Goal: Information Seeking & Learning: Compare options

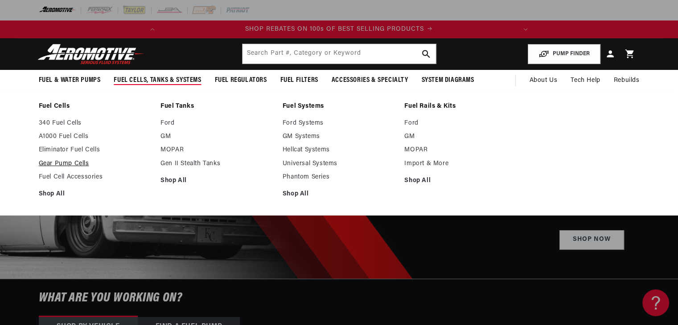
click at [80, 164] on link "Gear Pump Cells" at bounding box center [95, 164] width 113 height 8
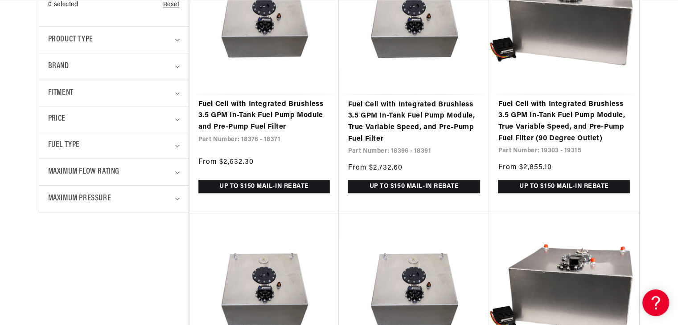
scroll to position [0, 353]
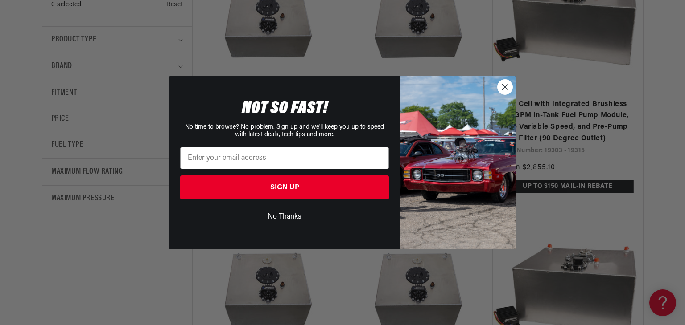
click at [510, 89] on circle "Close dialog" at bounding box center [504, 87] width 15 height 15
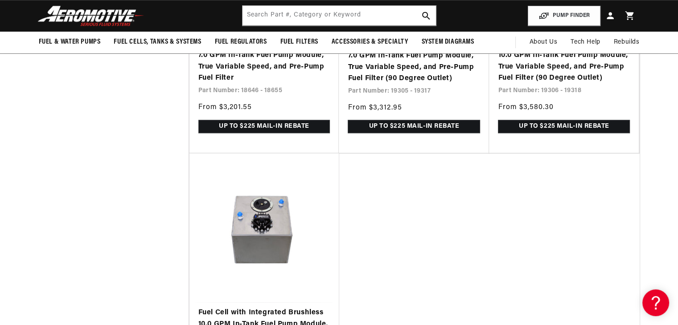
drag, startPoint x: 677, startPoint y: 164, endPoint x: 677, endPoint y: 139, distance: 25.9
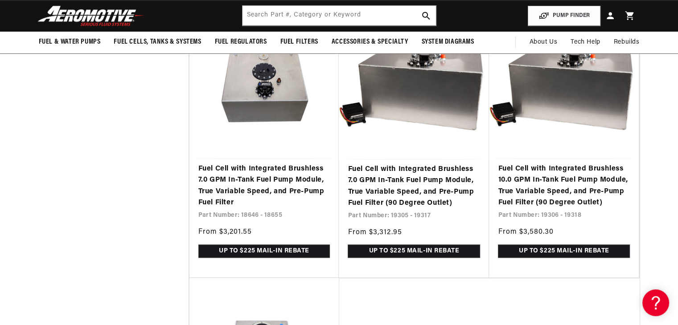
scroll to position [753, 0]
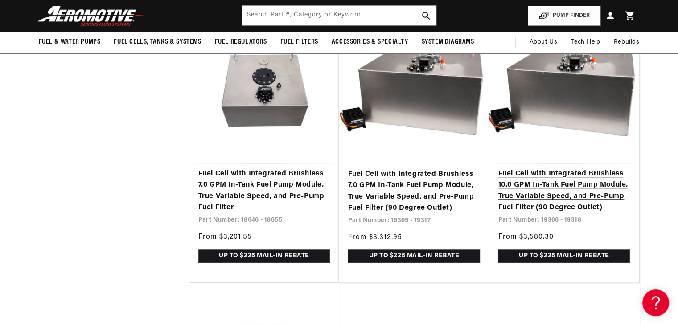
click at [590, 168] on link "Fuel Cell with Integrated Brushless 10.0 GPM In-Tank Fuel Pump Module, True Var…" at bounding box center [564, 190] width 132 height 45
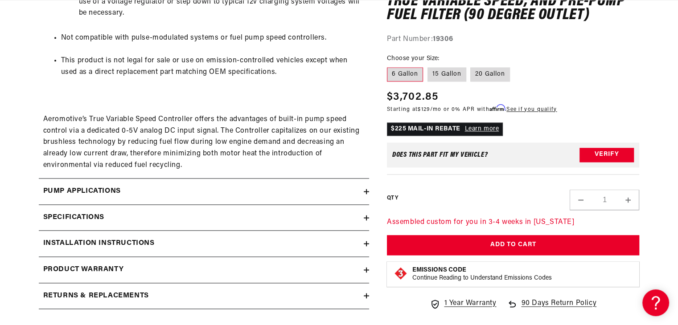
drag, startPoint x: 684, startPoint y: 43, endPoint x: 684, endPoint y: 214, distance: 171.1
click at [324, 225] on summary "Specifications" at bounding box center [204, 218] width 330 height 26
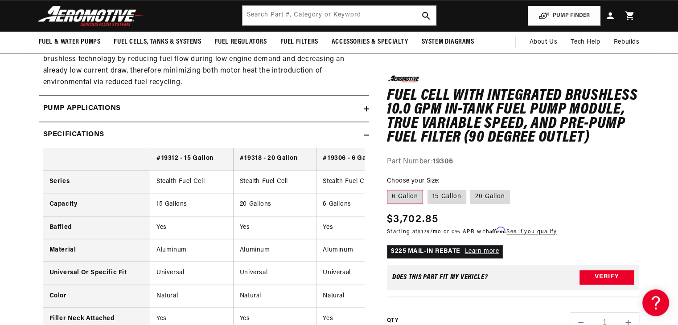
click at [339, 105] on div "Pump Applications" at bounding box center [201, 109] width 325 height 12
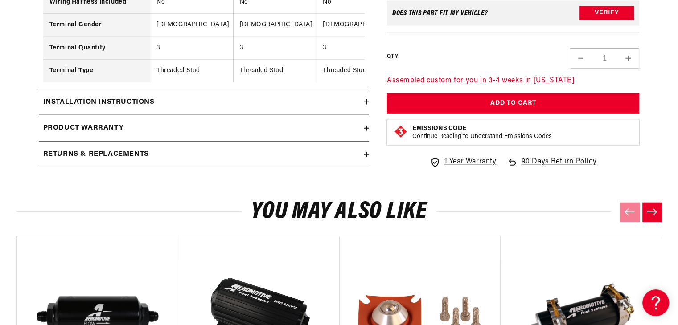
click at [360, 134] on div "Product warranty" at bounding box center [201, 129] width 325 height 12
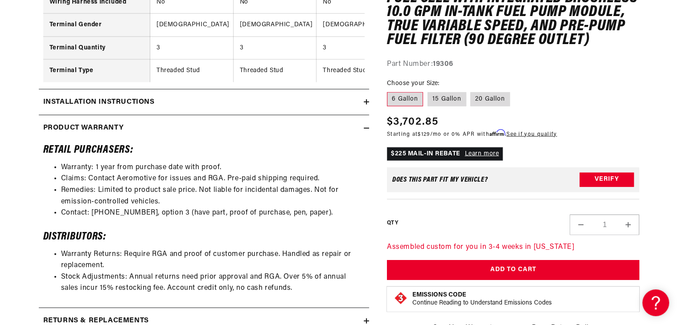
click at [341, 115] on summary "Installation Instructions" at bounding box center [204, 103] width 330 height 26
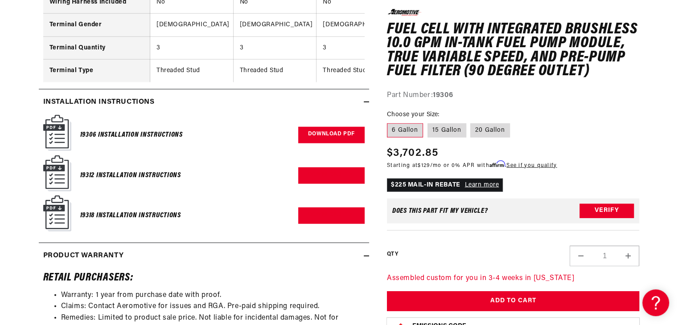
click at [348, 137] on link "Download PDF" at bounding box center [331, 135] width 66 height 16
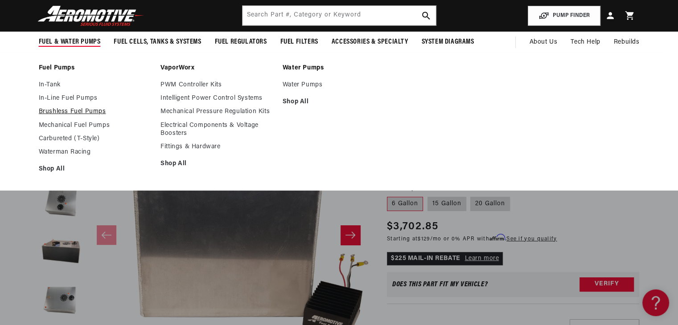
click at [78, 110] on link "Brushless Fuel Pumps" at bounding box center [95, 112] width 113 height 8
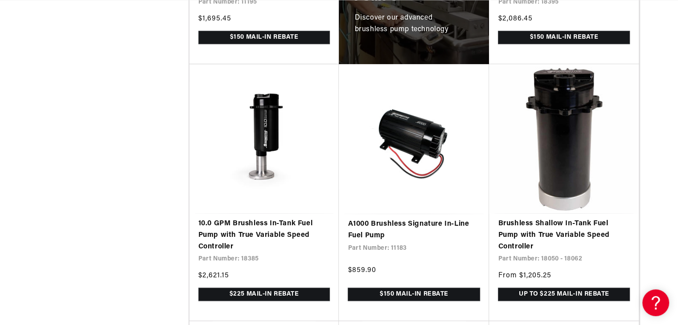
scroll to position [683, 0]
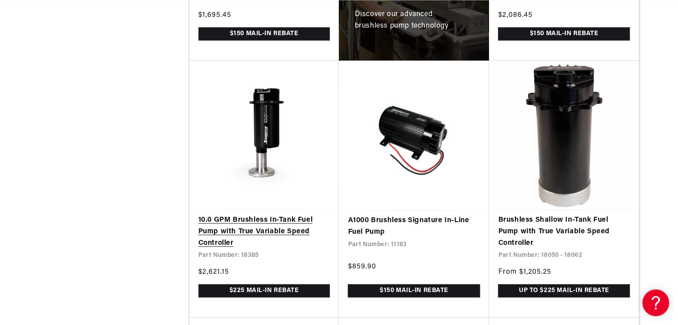
click at [287, 220] on link "10.0 GPM Brushless In-Tank Fuel Pump with True Variable Speed Controller" at bounding box center [264, 232] width 132 height 34
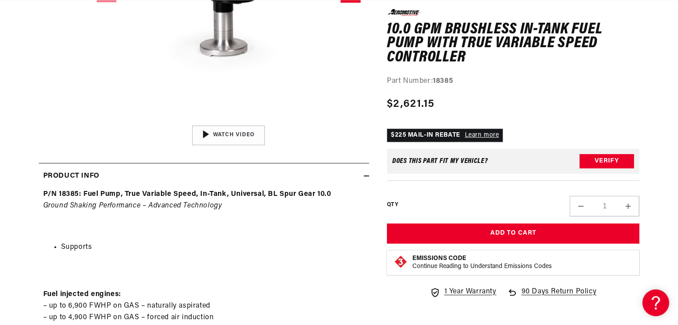
scroll to position [19, 0]
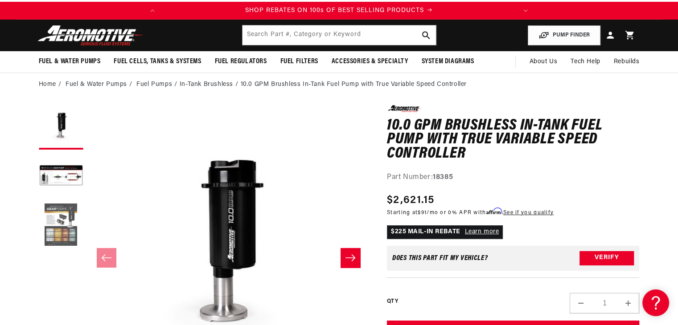
click at [52, 224] on button "Load image 3 in gallery view" at bounding box center [61, 225] width 45 height 45
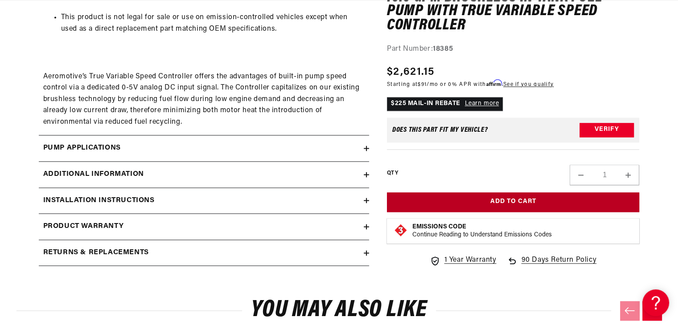
scroll to position [0, 353]
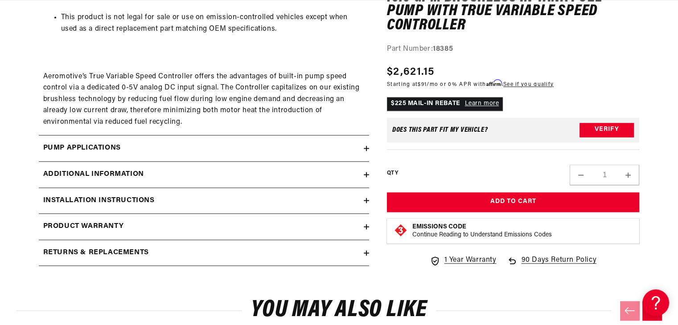
click at [358, 170] on div "Additional information" at bounding box center [201, 175] width 325 height 12
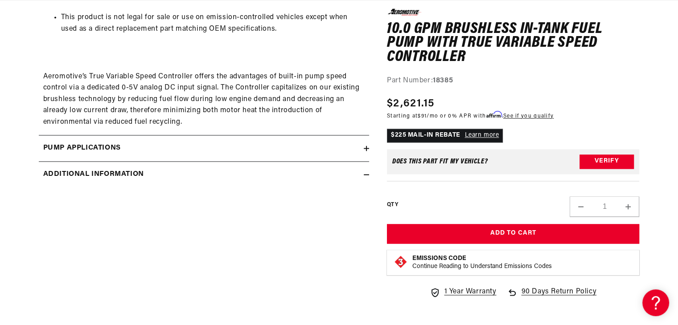
click at [336, 147] on div "Pump Applications" at bounding box center [201, 149] width 325 height 12
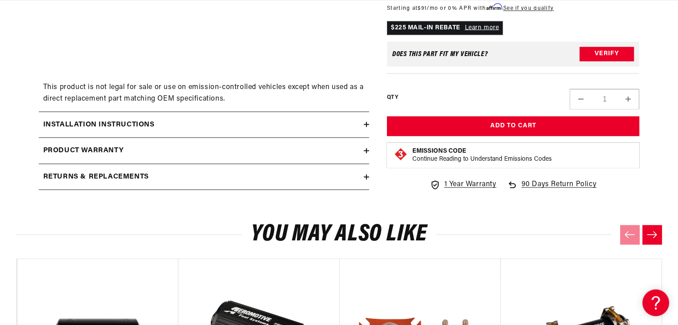
scroll to position [0, 0]
click at [316, 125] on div "Installation Instructions" at bounding box center [201, 125] width 325 height 12
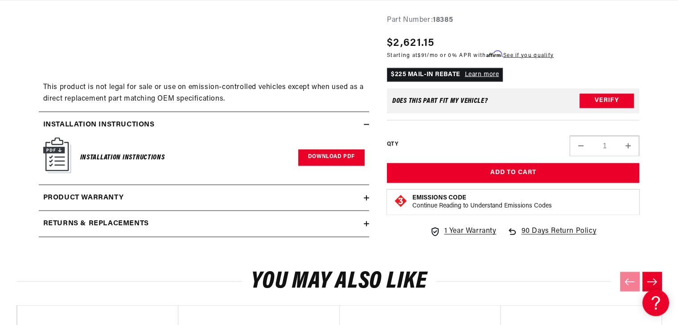
click at [326, 156] on link "Download PDF" at bounding box center [331, 157] width 66 height 16
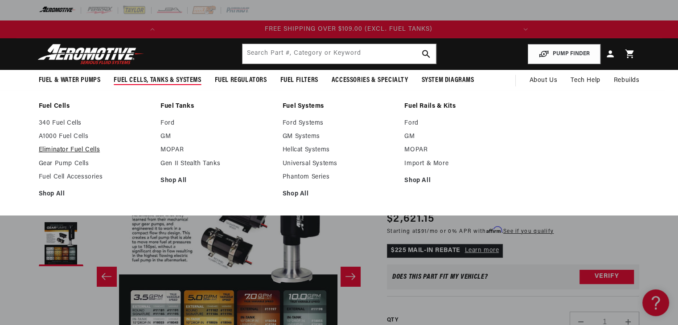
click at [80, 152] on link "Eliminator Fuel Cells" at bounding box center [95, 150] width 113 height 8
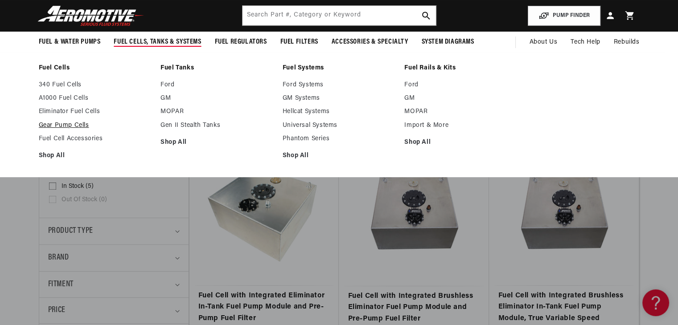
scroll to position [0, 17]
click at [73, 123] on link "Gear Pump Cells" at bounding box center [95, 126] width 113 height 8
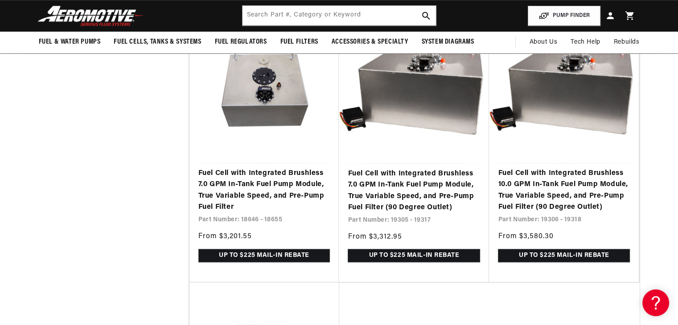
scroll to position [0, 353]
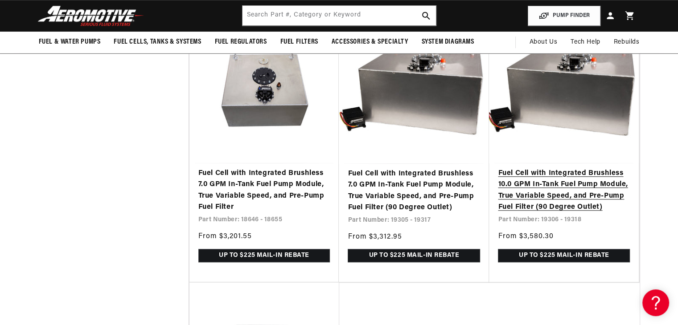
click at [583, 195] on link "Fuel Cell with Integrated Brushless 10.0 GPM In-Tank Fuel Pump Module, True Var…" at bounding box center [564, 190] width 132 height 45
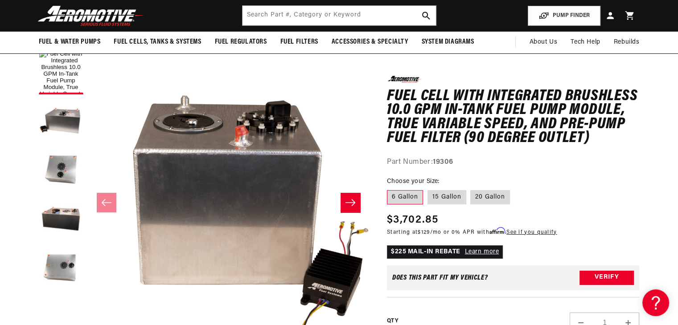
scroll to position [30, 0]
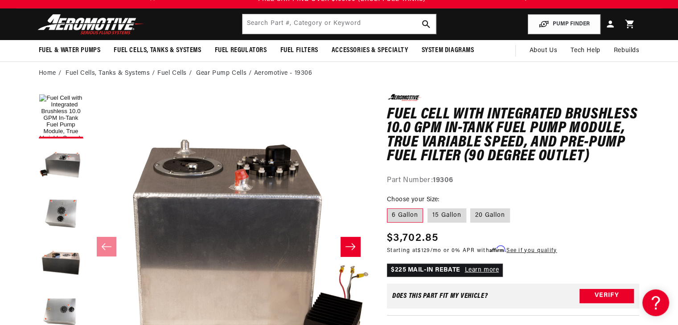
drag, startPoint x: 684, startPoint y: 53, endPoint x: 670, endPoint y: 63, distance: 17.1
click at [670, 63] on html "Skip to content Your cart Your cart is empty Loading... You may also like Subto…" at bounding box center [339, 132] width 678 height 325
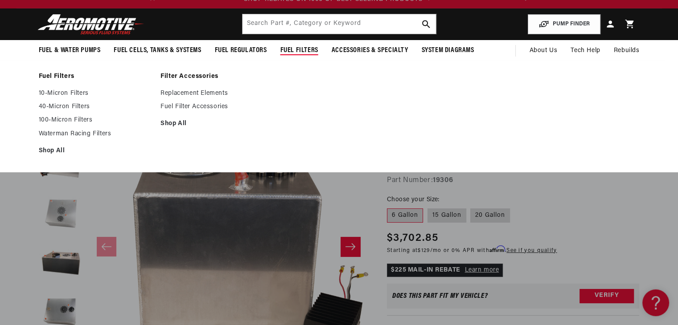
scroll to position [0, 0]
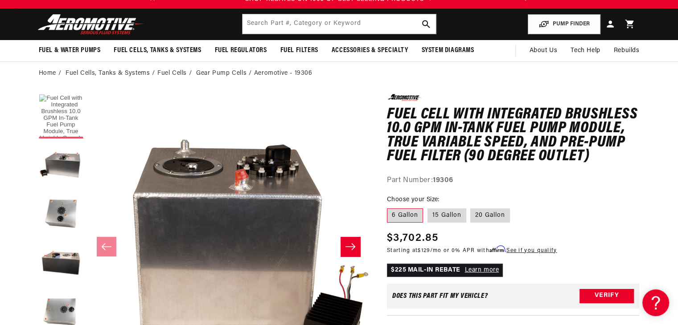
click at [63, 128] on button "Load image 1 in gallery view" at bounding box center [61, 116] width 45 height 45
click at [353, 240] on button "Slide right" at bounding box center [351, 247] width 20 height 20
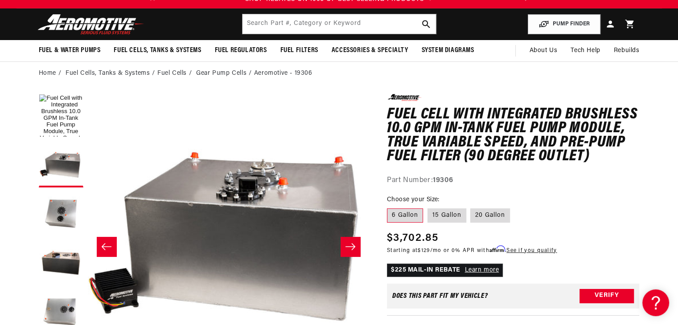
click at [353, 243] on icon "Slide right" at bounding box center [350, 246] width 11 height 9
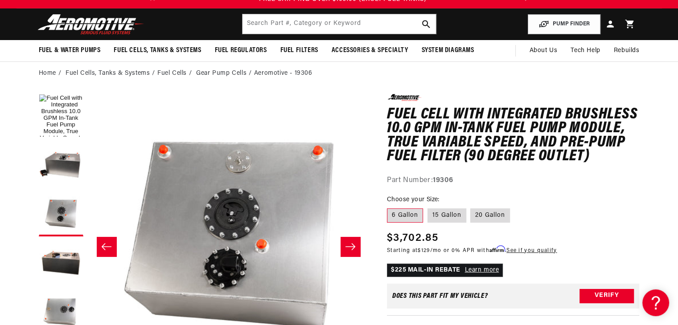
scroll to position [0, 353]
click at [353, 243] on icon "Slide right" at bounding box center [350, 246] width 11 height 9
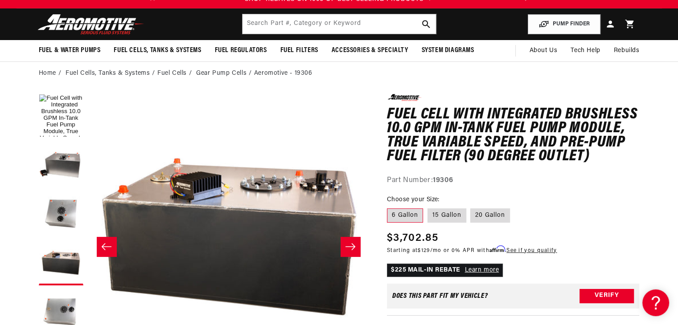
scroll to position [0, 0]
click at [353, 243] on icon "Slide right" at bounding box center [350, 246] width 11 height 9
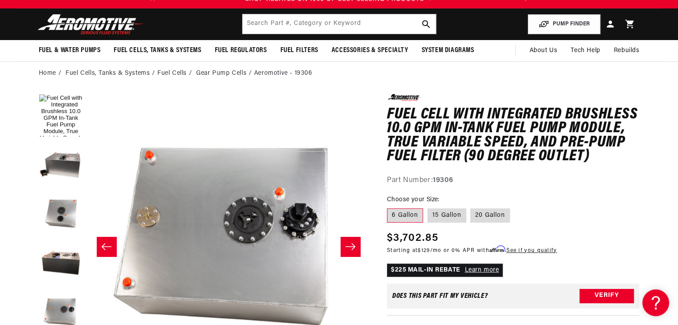
scroll to position [39, 0]
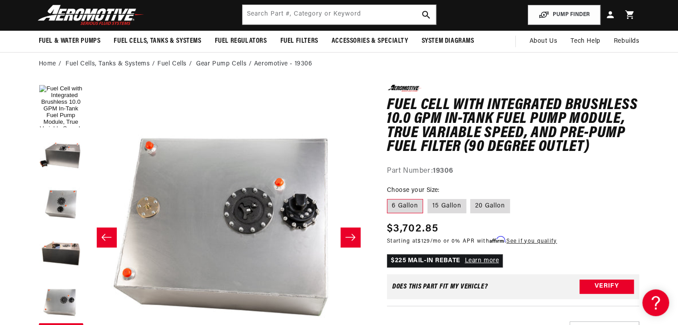
click at [353, 243] on button "Slide right" at bounding box center [351, 238] width 20 height 20
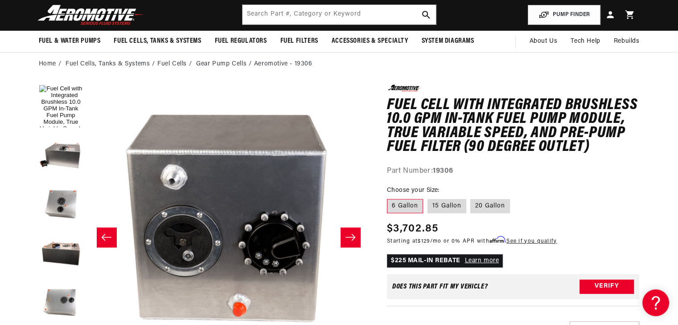
scroll to position [49, 0]
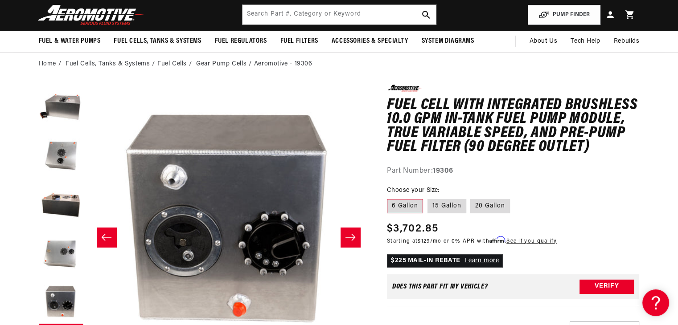
click at [353, 243] on button "Slide right" at bounding box center [351, 238] width 20 height 20
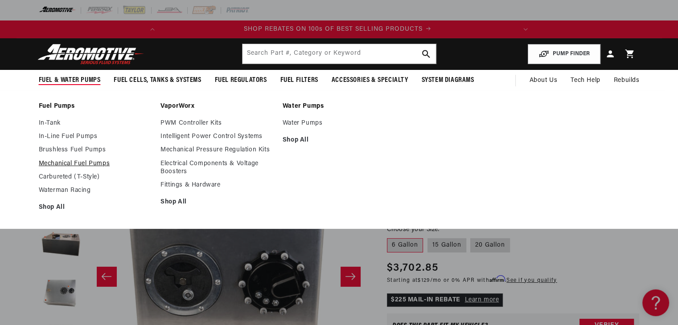
scroll to position [0, 0]
click at [59, 147] on link "Brushless Fuel Pumps" at bounding box center [95, 150] width 113 height 8
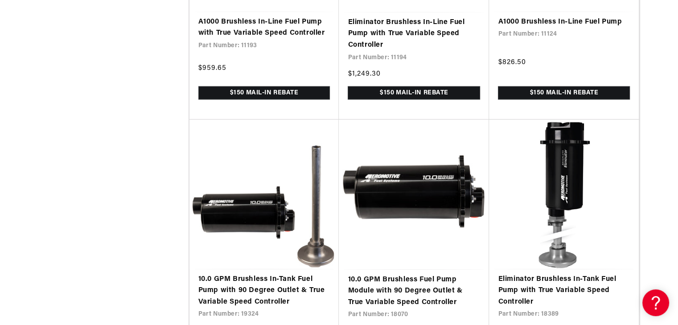
scroll to position [2256, 0]
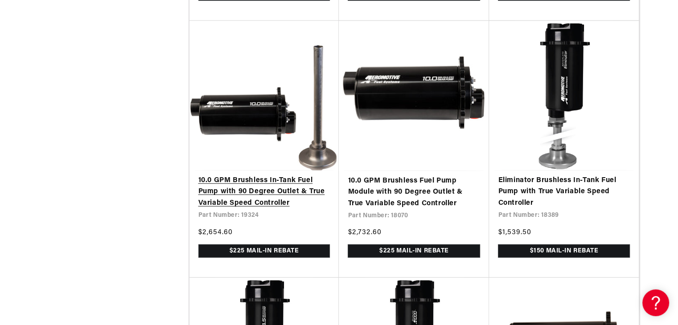
click at [289, 189] on link "10.0 GPM Brushless In-Tank Fuel Pump with 90 Degree Outlet & True Variable Spee…" at bounding box center [264, 192] width 132 height 34
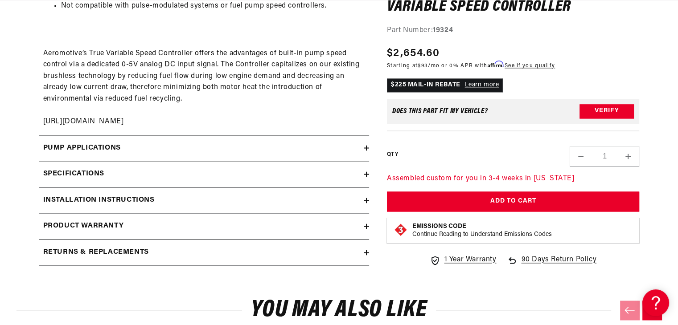
scroll to position [1307, 0]
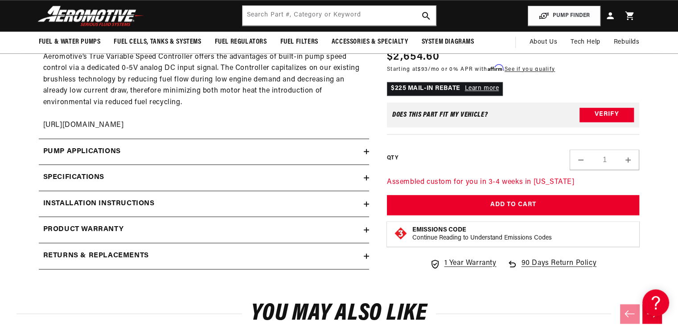
drag, startPoint x: 684, startPoint y: 28, endPoint x: 681, endPoint y: 211, distance: 182.8
